Goal: Task Accomplishment & Management: Use online tool/utility

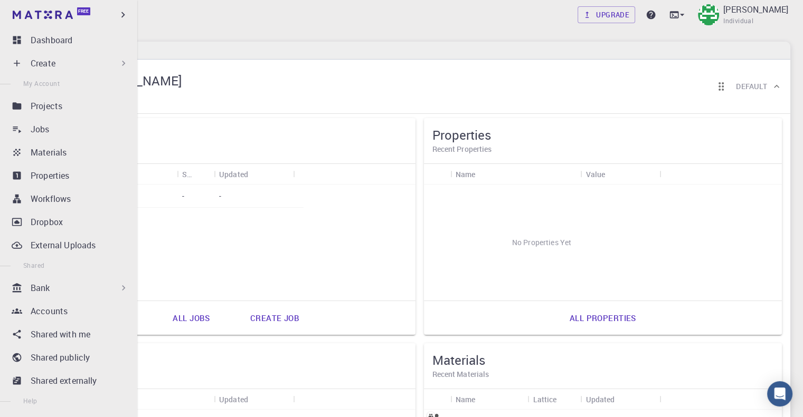
click at [47, 64] on p "Create" at bounding box center [43, 63] width 25 height 13
click at [77, 68] on div "Create" at bounding box center [80, 63] width 98 height 13
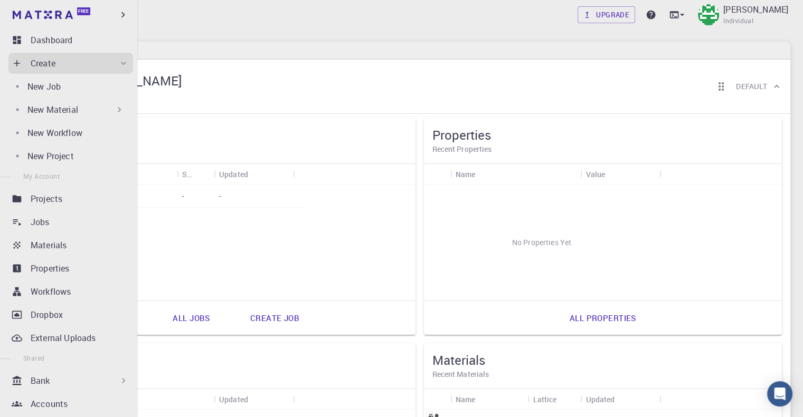
click at [67, 111] on p "New Material" at bounding box center [52, 109] width 51 height 13
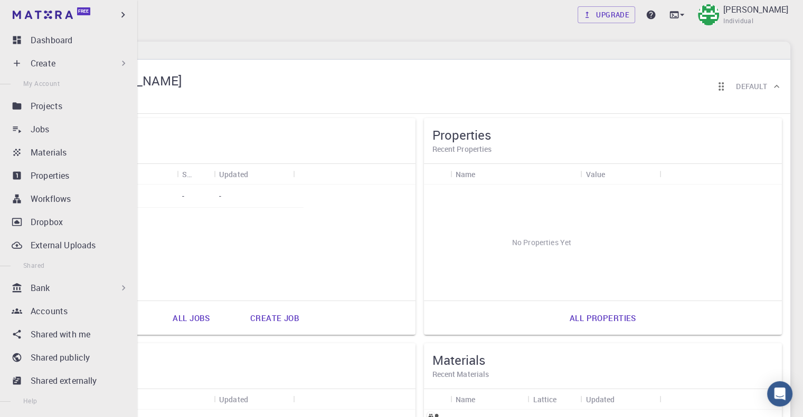
click at [80, 63] on div "Create" at bounding box center [80, 63] width 98 height 13
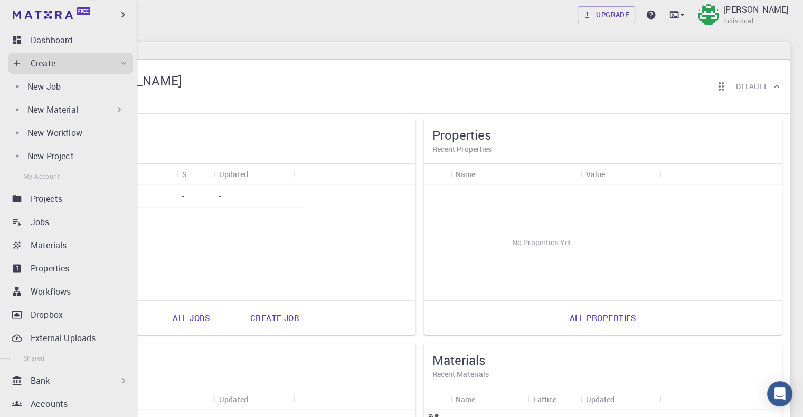
click at [81, 107] on div "New Material" at bounding box center [75, 109] width 97 height 13
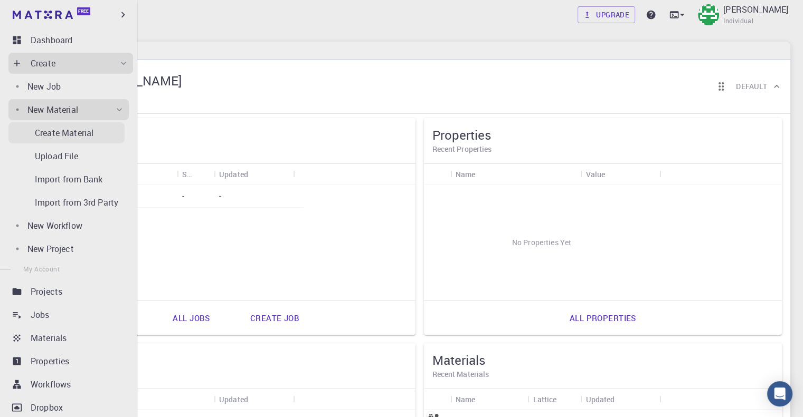
click at [84, 139] on p "Create Material" at bounding box center [64, 133] width 59 height 13
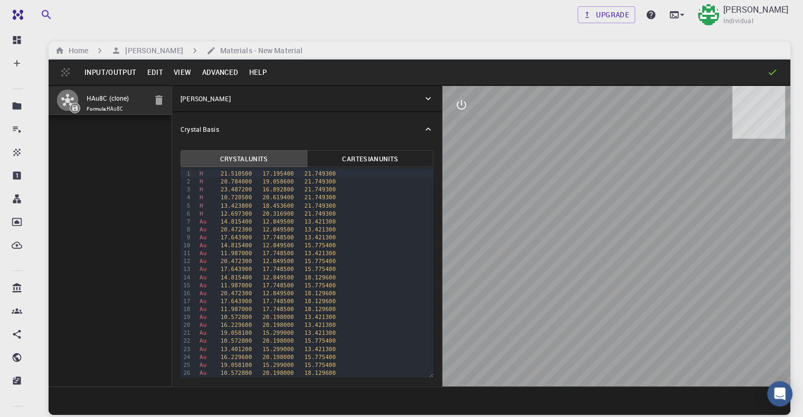
click at [155, 104] on icon "button" at bounding box center [158, 100] width 7 height 9
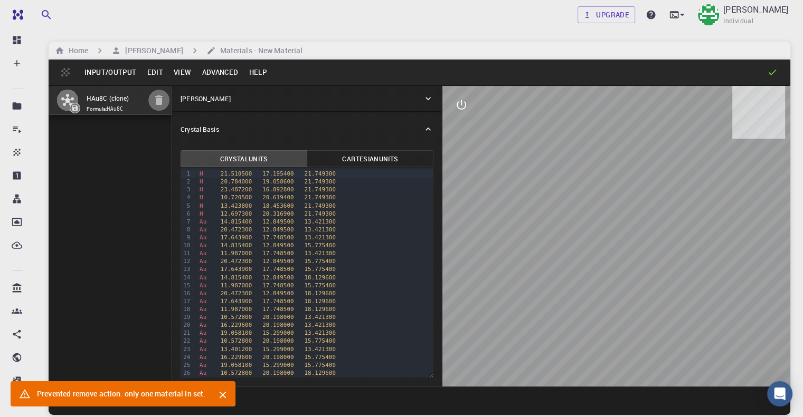
click at [155, 104] on icon "button" at bounding box center [158, 100] width 7 height 9
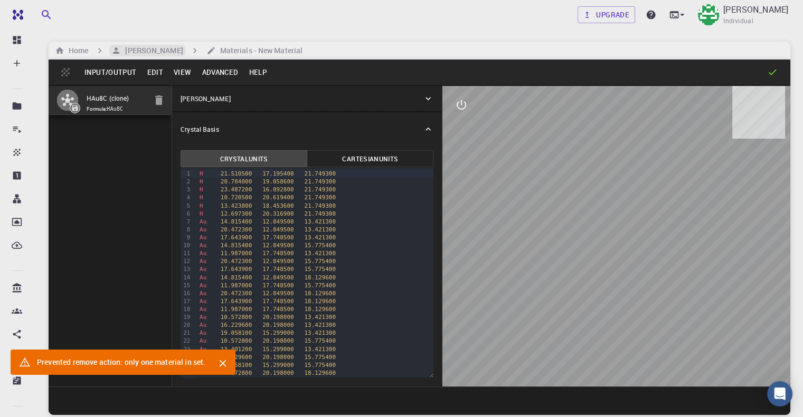
click at [160, 46] on h6 "[PERSON_NAME]" at bounding box center [152, 51] width 62 height 12
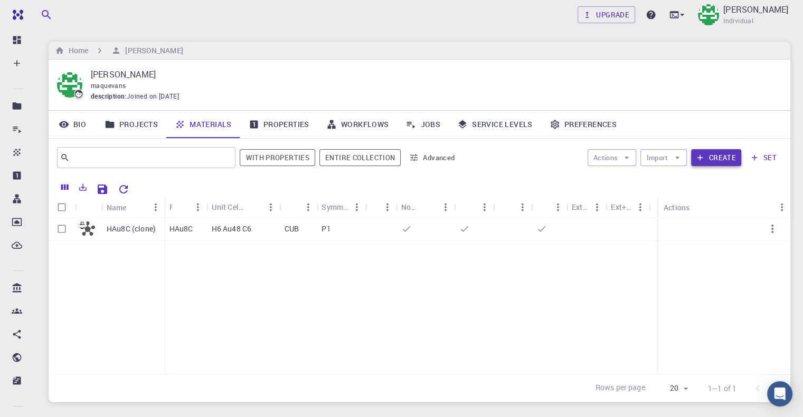
click at [704, 156] on icon "button" at bounding box center [699, 157] width 9 height 9
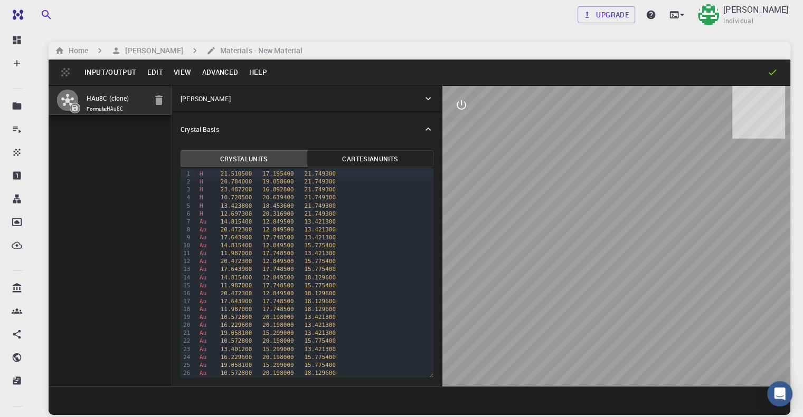
click at [764, 71] on div at bounding box center [524, 72] width 505 height 11
click at [779, 73] on div "Input/Output Edit View Advanced Help" at bounding box center [419, 72] width 741 height 25
click at [150, 50] on h6 "[PERSON_NAME]" at bounding box center [152, 51] width 62 height 12
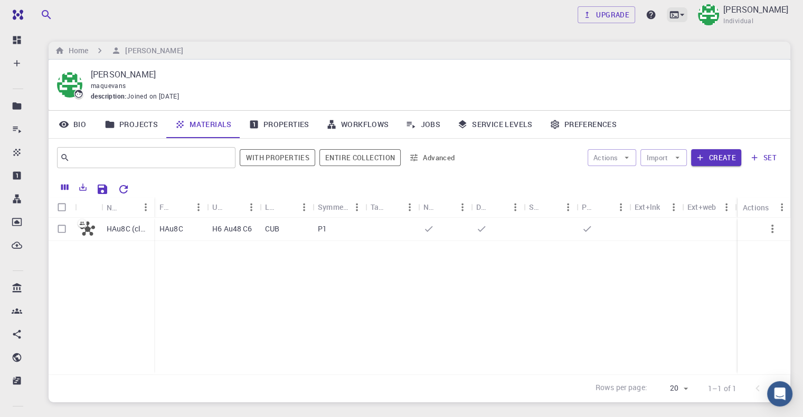
click at [676, 12] on icon at bounding box center [681, 14] width 11 height 11
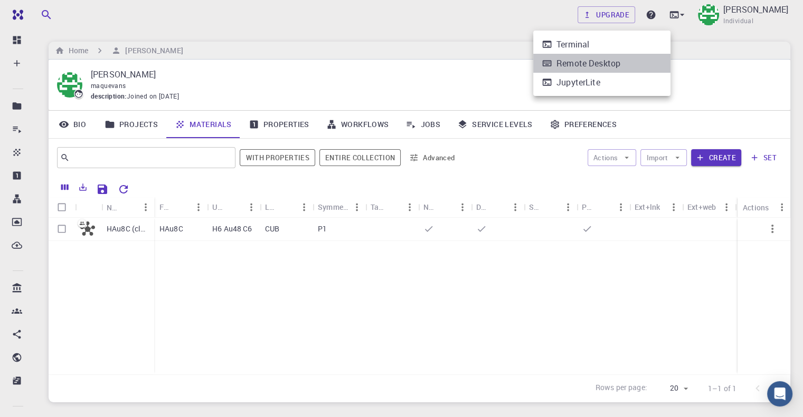
click at [593, 65] on div "Remote Desktop" at bounding box center [588, 63] width 64 height 13
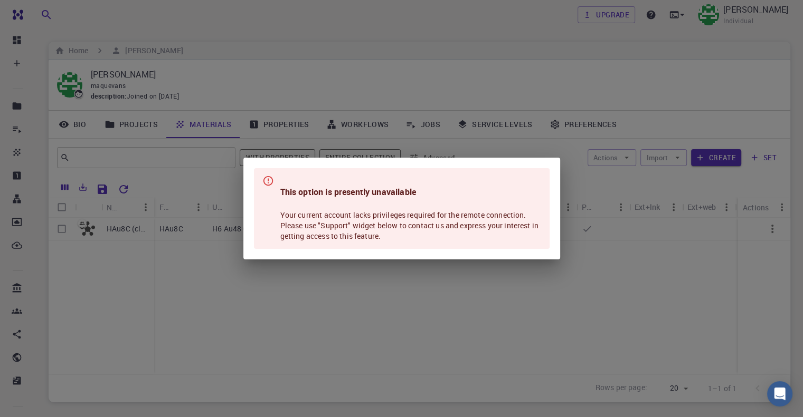
click at [435, 269] on div "This option is presently unavailable Your current account lacks privileges requ…" at bounding box center [401, 208] width 803 height 417
